Goal: Find contact information: Find contact information

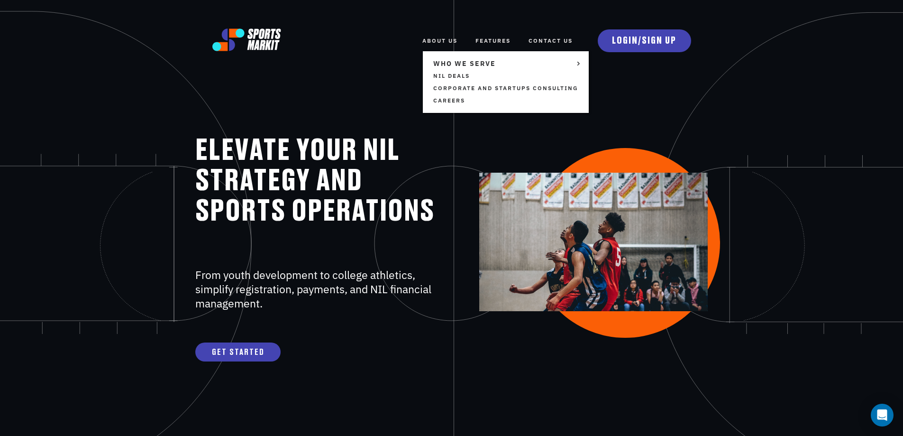
click at [435, 43] on link "ABOUT US" at bounding box center [440, 40] width 35 height 21
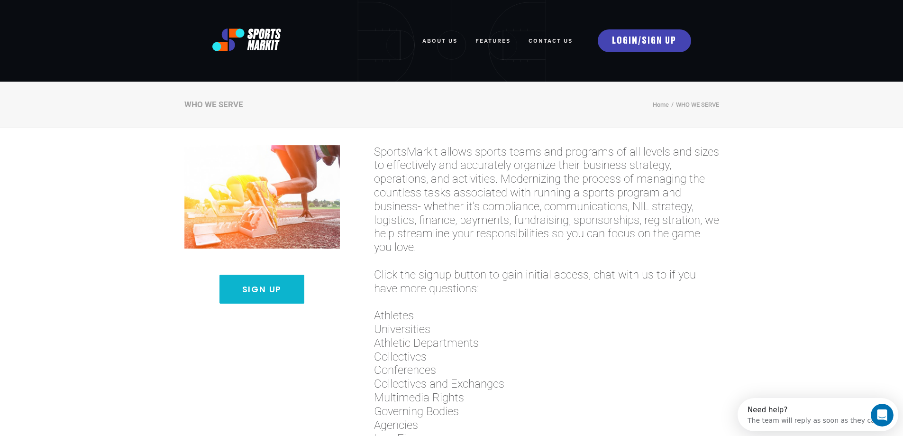
click at [812, 262] on div "Sign Up SportsMarkit allows sports teams and programs of all levels and sizes t…" at bounding box center [451, 396] width 903 height 537
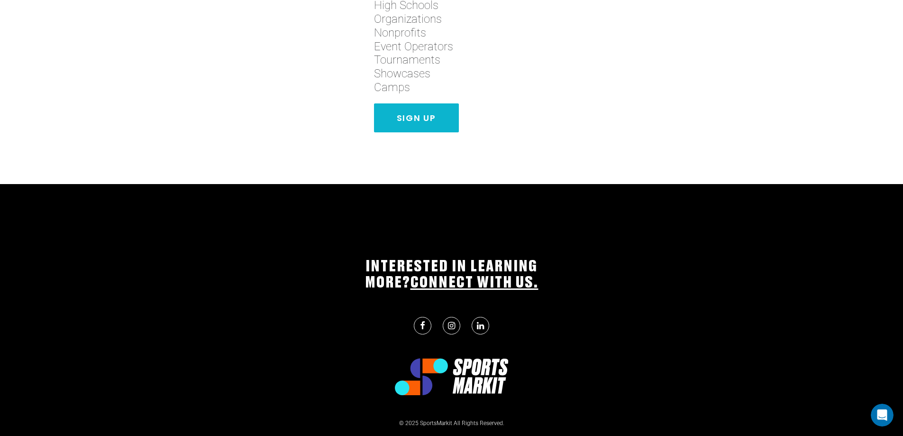
scroll to position [568, 0]
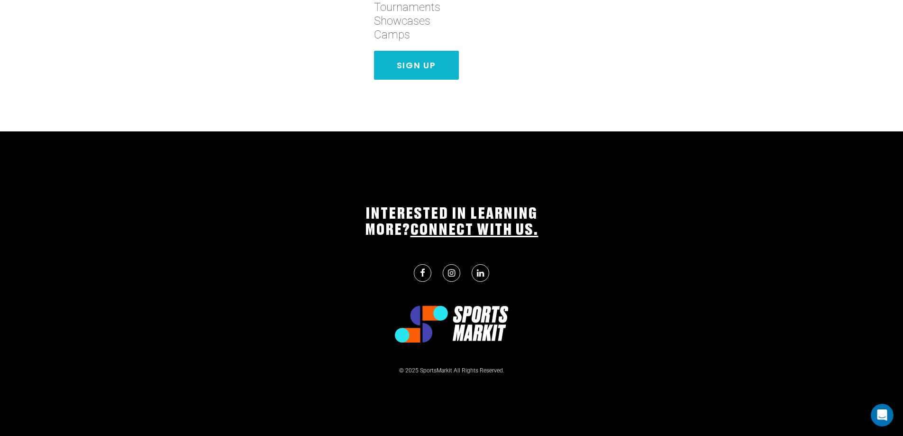
click at [497, 228] on link "CONNECT WITH US." at bounding box center [475, 229] width 128 height 15
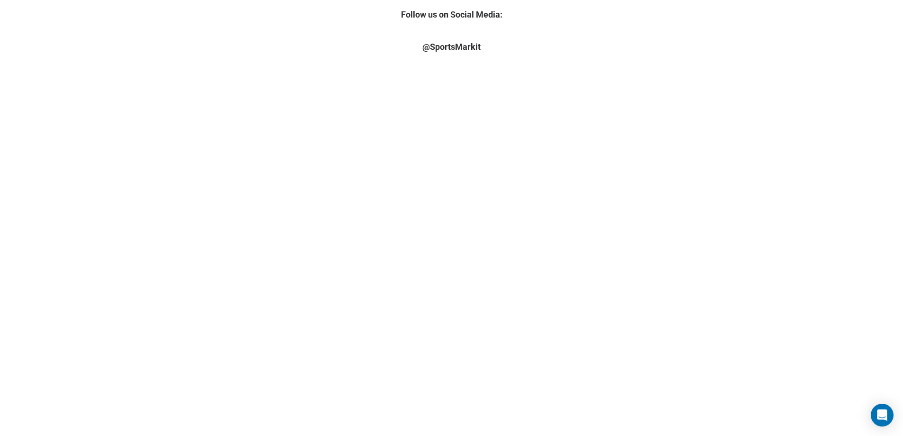
scroll to position [190, 0]
